Goal: Find specific page/section: Find specific page/section

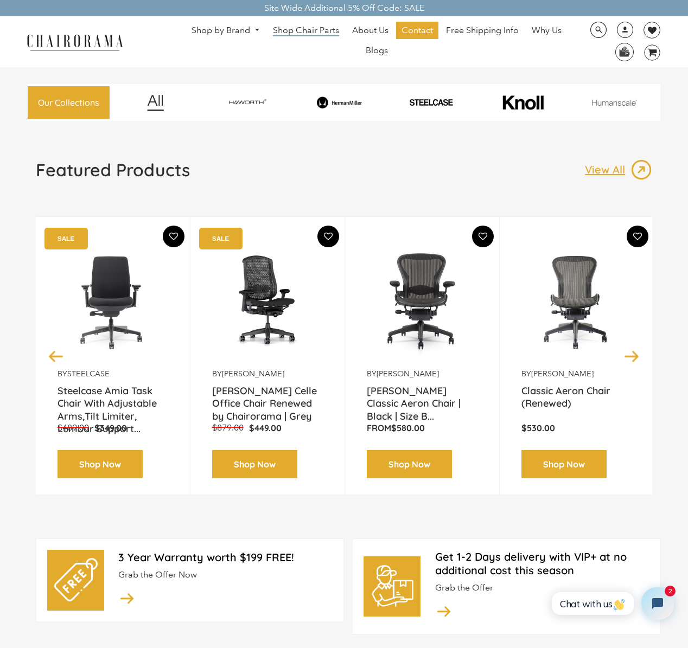
click at [320, 32] on span "Shop Chair Parts" at bounding box center [306, 30] width 66 height 11
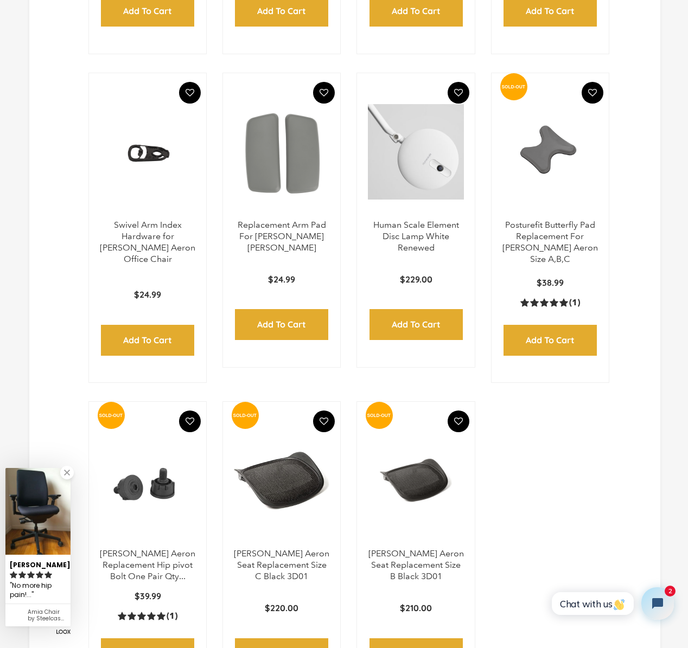
scroll to position [1150, 0]
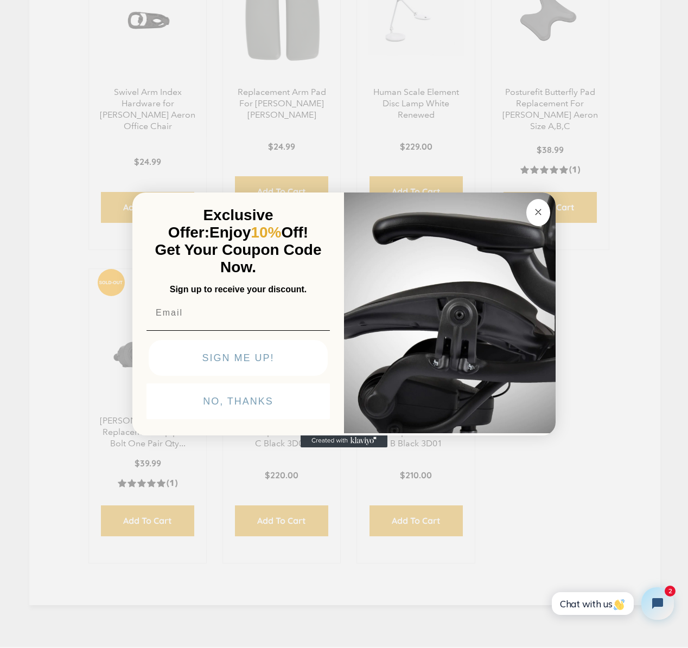
click at [536, 216] on circle "Close dialog" at bounding box center [538, 212] width 12 height 12
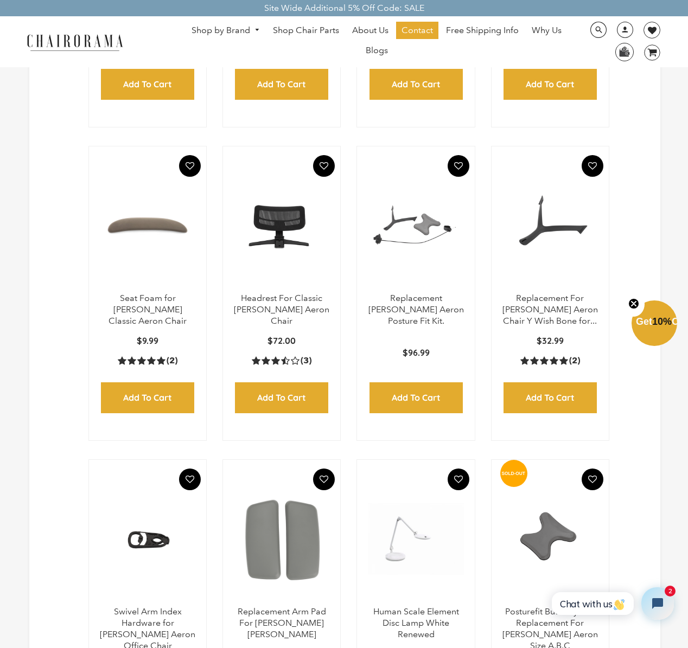
scroll to position [0, 0]
